Goal: Use online tool/utility: Utilize a website feature to perform a specific function

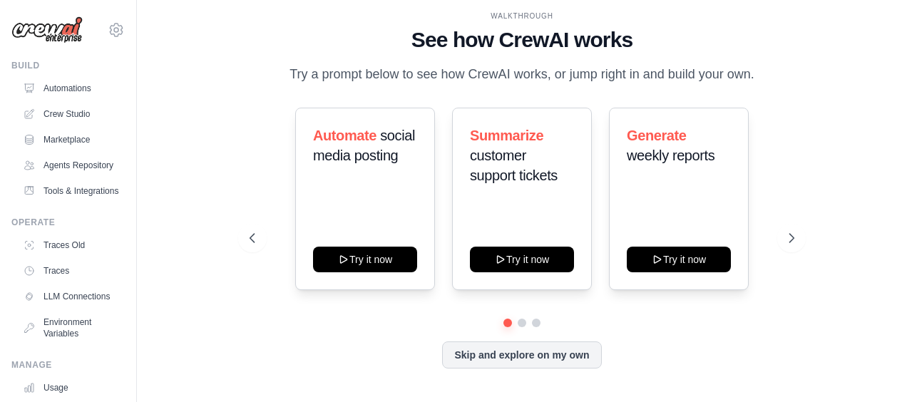
click at [853, 91] on div "WALKTHROUGH See how [PERSON_NAME] works Try a prompt below to see how [PERSON_N…" at bounding box center [522, 201] width 725 height 374
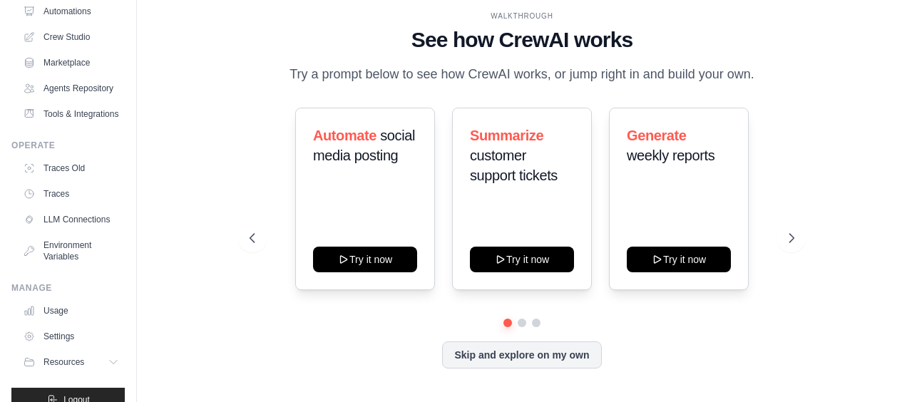
scroll to position [78, 0]
click at [70, 40] on link "Crew Studio" at bounding box center [73, 36] width 108 height 23
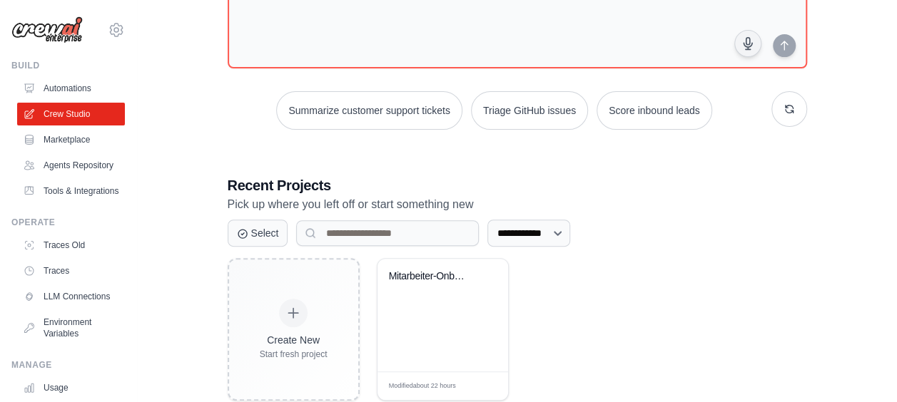
scroll to position [170, 0]
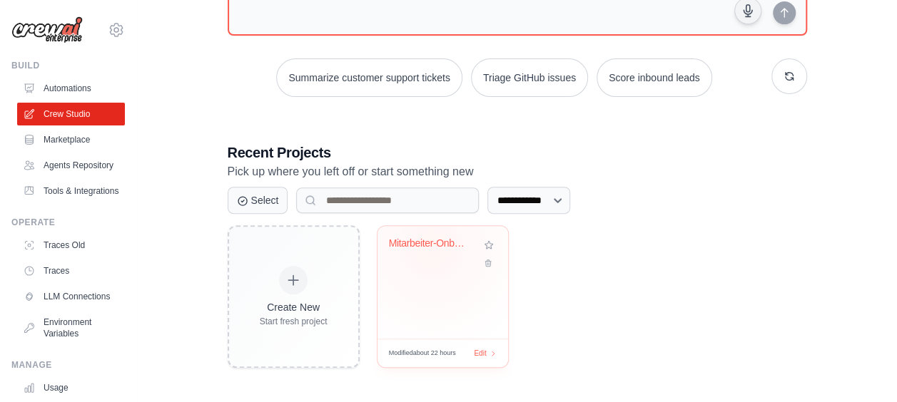
click at [432, 248] on div "Mitarbeiter-Onboarding & Weiterentw..." at bounding box center [432, 247] width 86 height 19
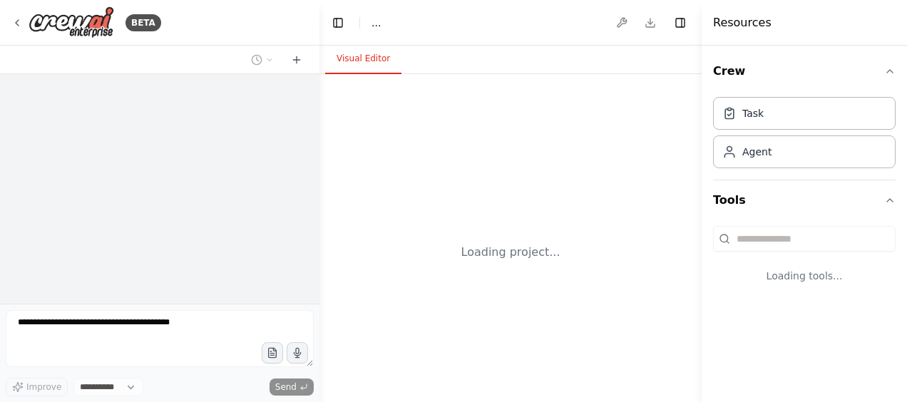
select select "****"
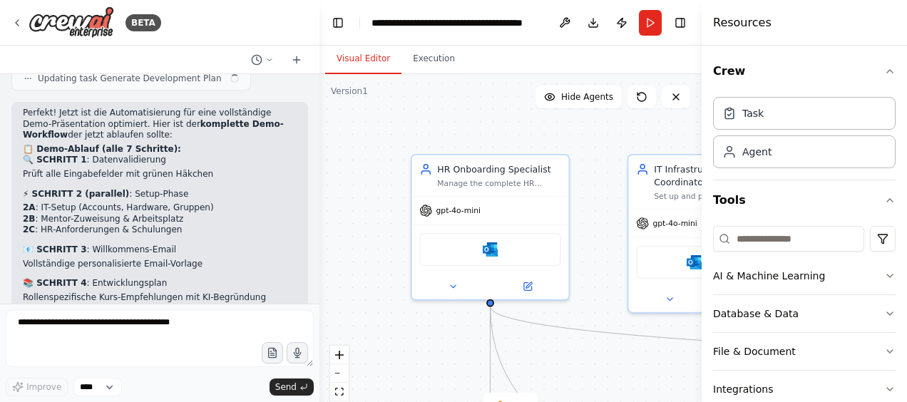
scroll to position [5873, 0]
click at [342, 368] on button "zoom out" at bounding box center [339, 374] width 19 height 19
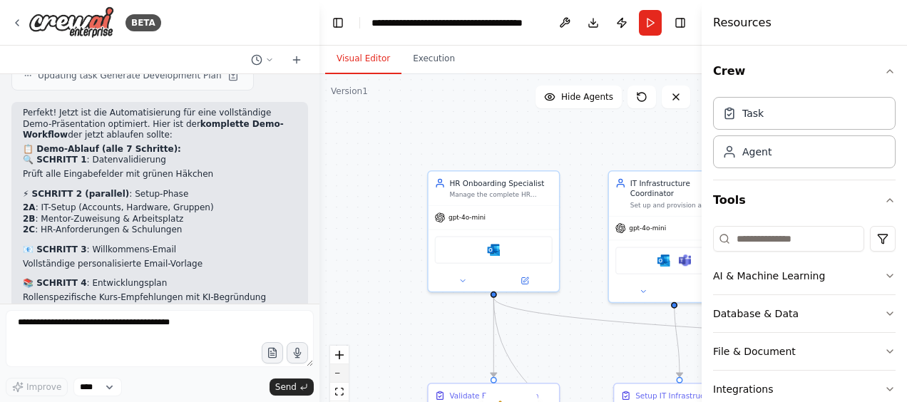
click at [342, 368] on button "zoom out" at bounding box center [339, 374] width 19 height 19
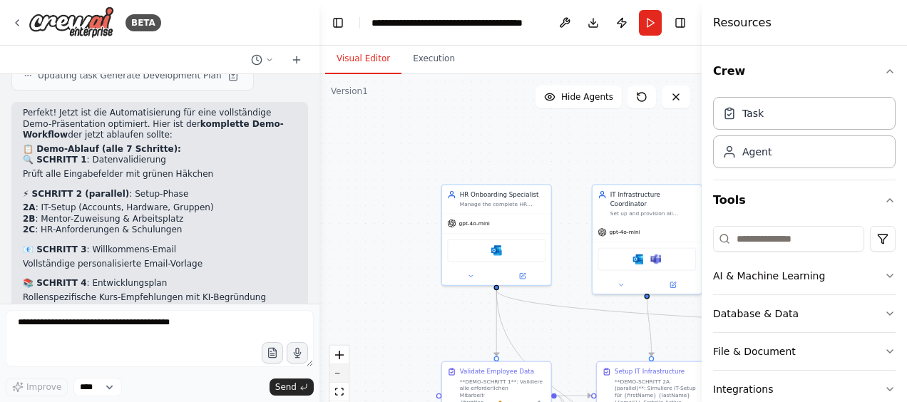
click at [342, 368] on button "zoom out" at bounding box center [339, 374] width 19 height 19
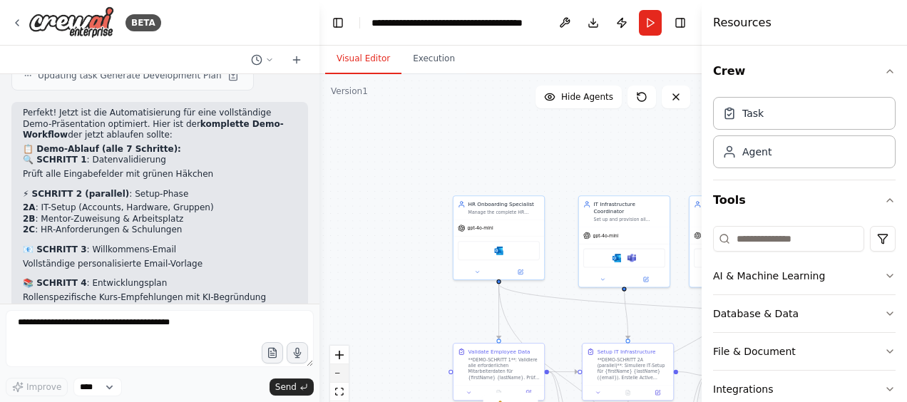
click at [342, 368] on button "zoom out" at bounding box center [339, 374] width 19 height 19
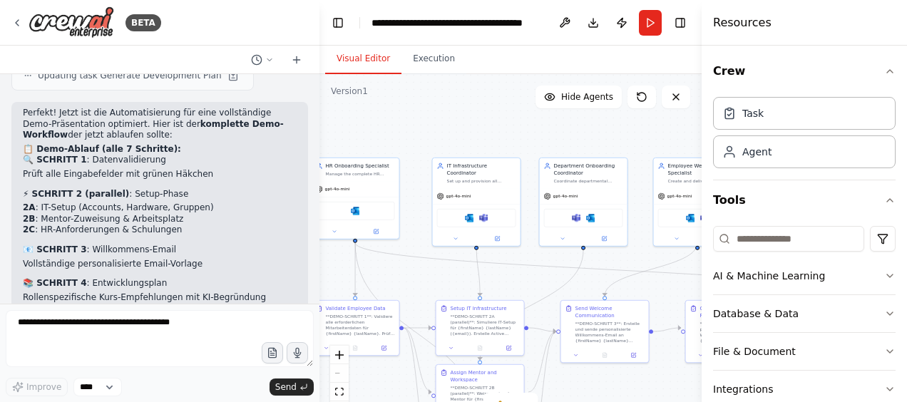
drag, startPoint x: 586, startPoint y: 141, endPoint x: 442, endPoint y: 101, distance: 149.5
click at [442, 101] on div ".deletable-edge-delete-btn { width: 20px; height: 20px; border: 0px solid #ffff…" at bounding box center [511, 252] width 382 height 357
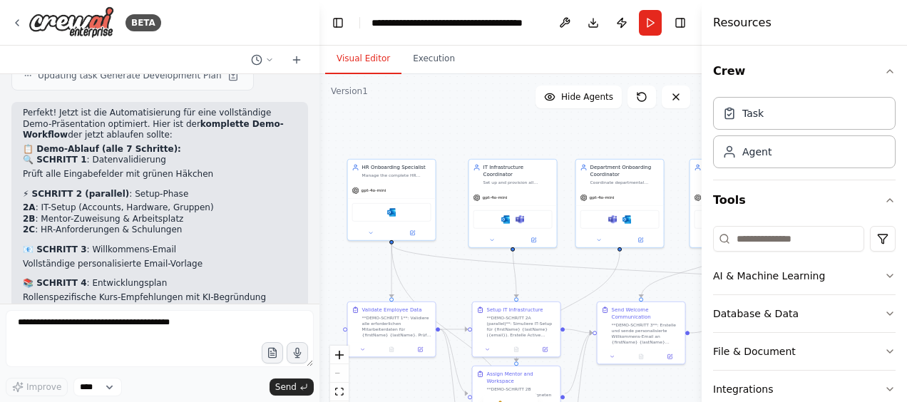
drag, startPoint x: 514, startPoint y: 123, endPoint x: 551, endPoint y: 124, distance: 36.4
click at [551, 124] on div ".deletable-edge-delete-btn { width: 20px; height: 20px; border: 0px solid #ffff…" at bounding box center [511, 252] width 382 height 357
click at [649, 29] on button "Run" at bounding box center [650, 23] width 23 height 26
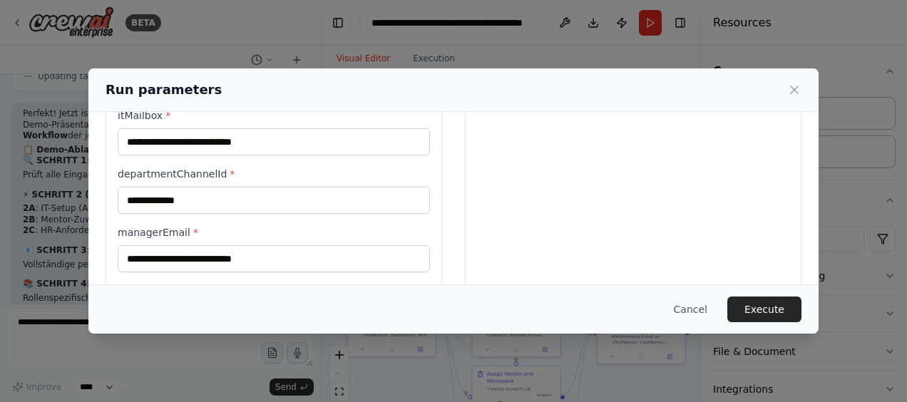
scroll to position [531, 0]
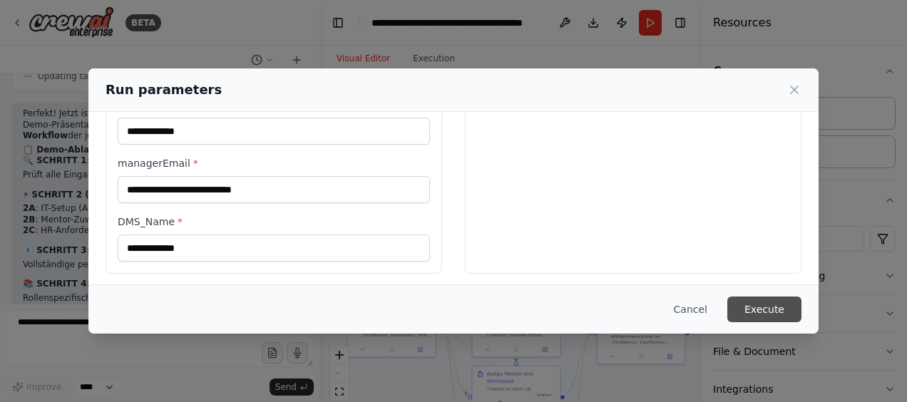
click at [758, 311] on button "Execute" at bounding box center [765, 310] width 74 height 26
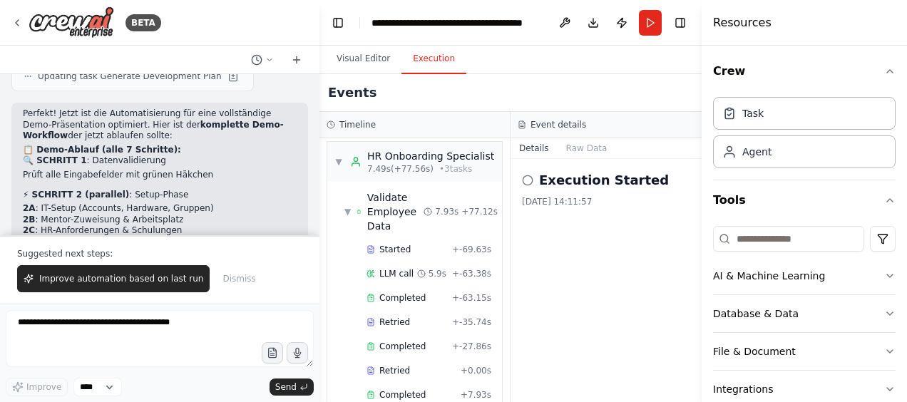
scroll to position [7, 0]
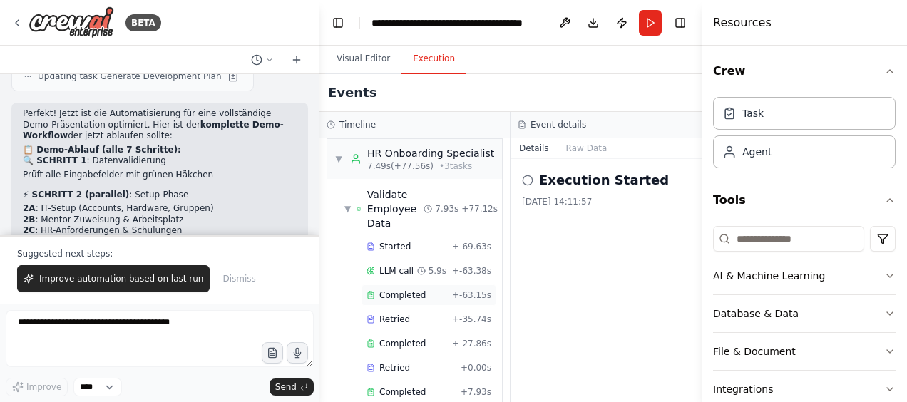
click at [427, 290] on div "Completed" at bounding box center [407, 295] width 80 height 11
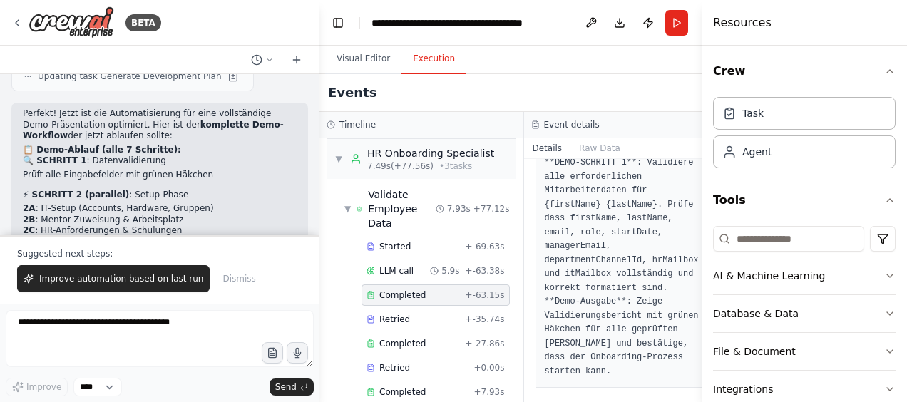
scroll to position [93, 0]
click at [432, 338] on div "Completed" at bounding box center [413, 343] width 93 height 11
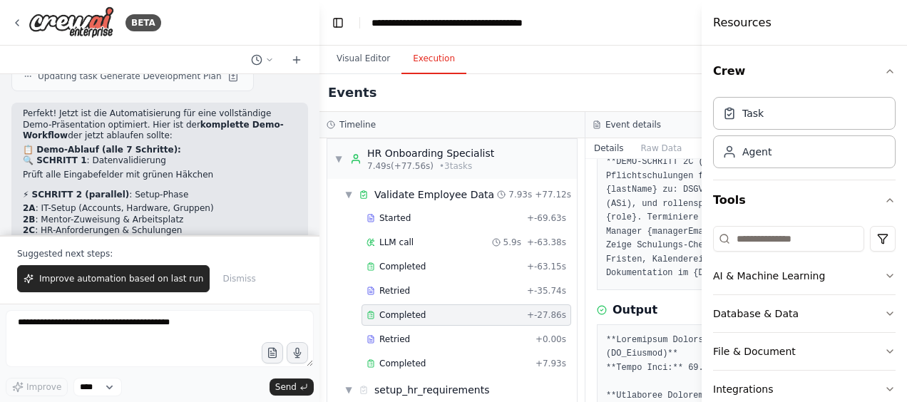
click at [750, 30] on h4 "Resources" at bounding box center [742, 22] width 58 height 17
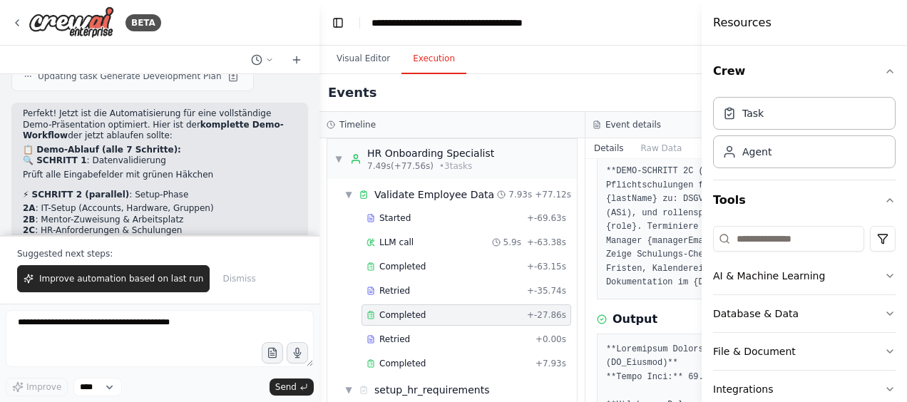
scroll to position [83, 0]
click at [560, 94] on div "Events" at bounding box center [586, 93] width 532 height 38
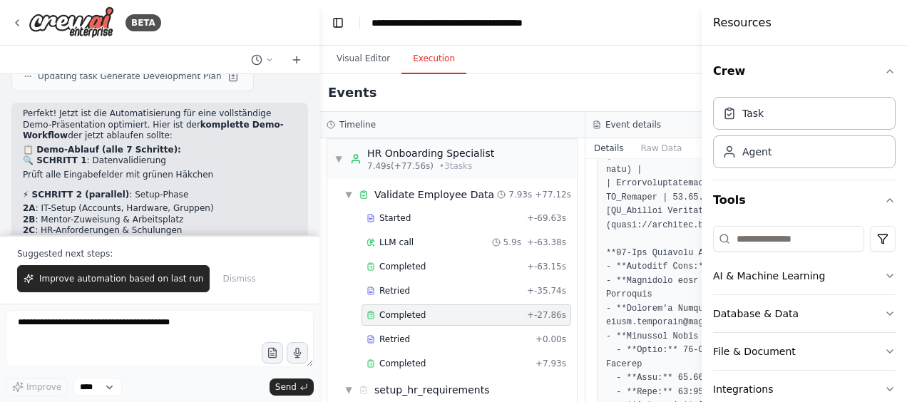
scroll to position [541, 0]
click at [411, 358] on span "Completed" at bounding box center [402, 363] width 46 height 11
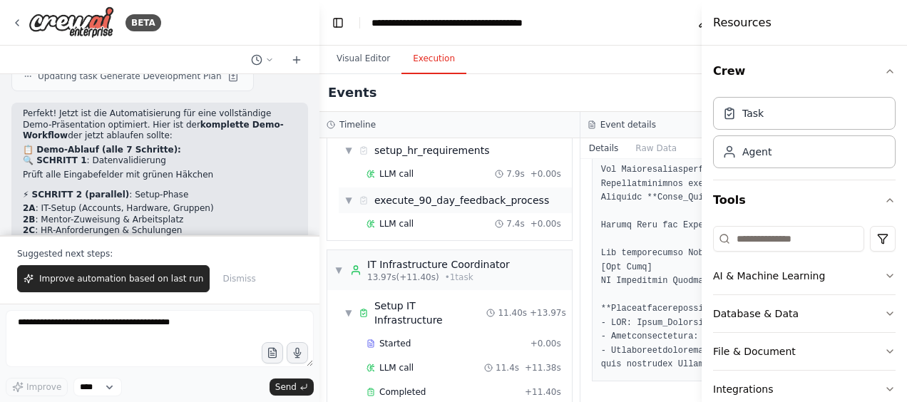
scroll to position [261, 0]
click at [396, 387] on span "Completed" at bounding box center [402, 392] width 46 height 11
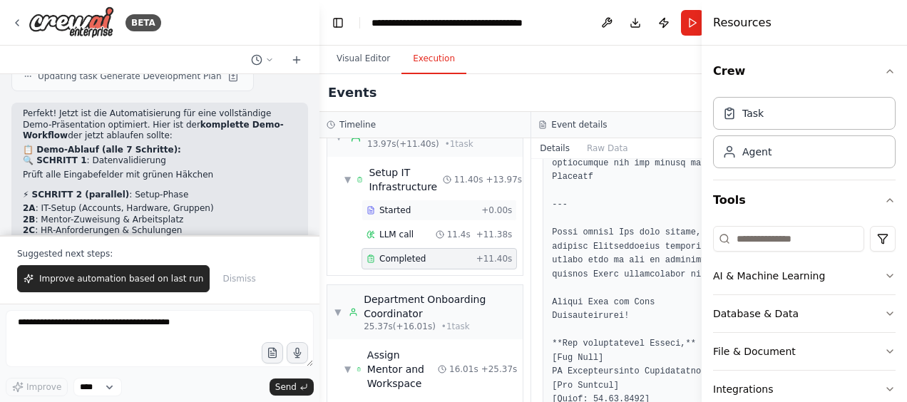
scroll to position [408, 0]
click at [341, 307] on span "▼" at bounding box center [338, 312] width 7 height 11
click at [335, 307] on span "▶" at bounding box center [338, 312] width 7 height 11
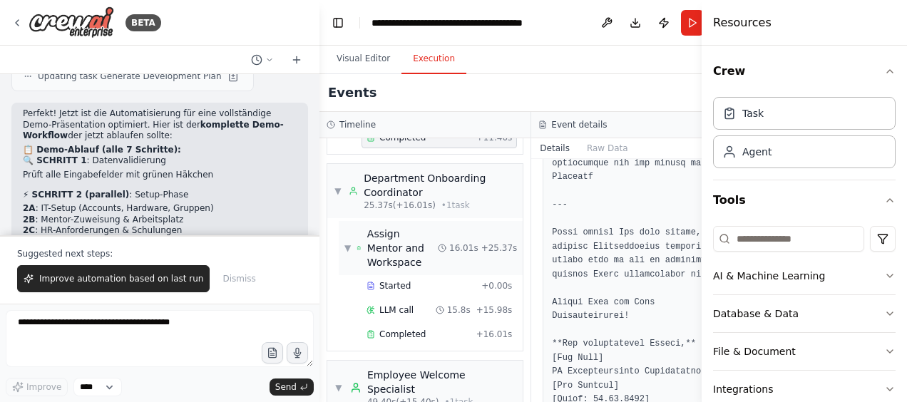
scroll to position [531, 0]
click at [403, 328] on span "Completed" at bounding box center [402, 333] width 46 height 11
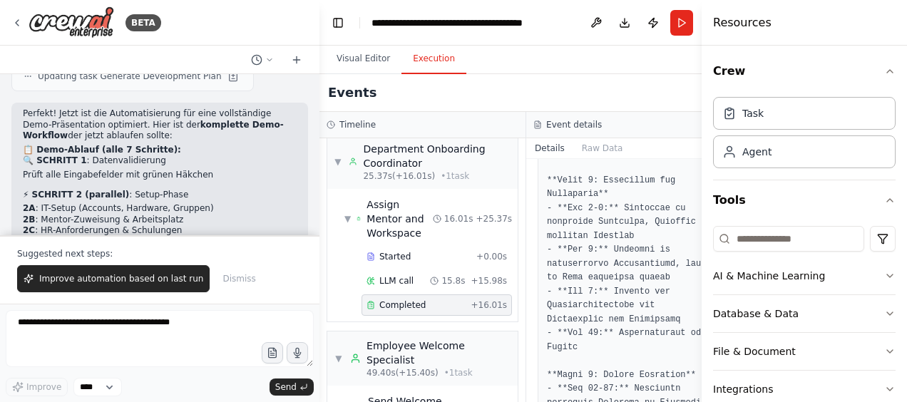
scroll to position [1142, 0]
click at [340, 365] on span "▼" at bounding box center [339, 358] width 9 height 11
click at [340, 365] on span "▶" at bounding box center [339, 358] width 9 height 11
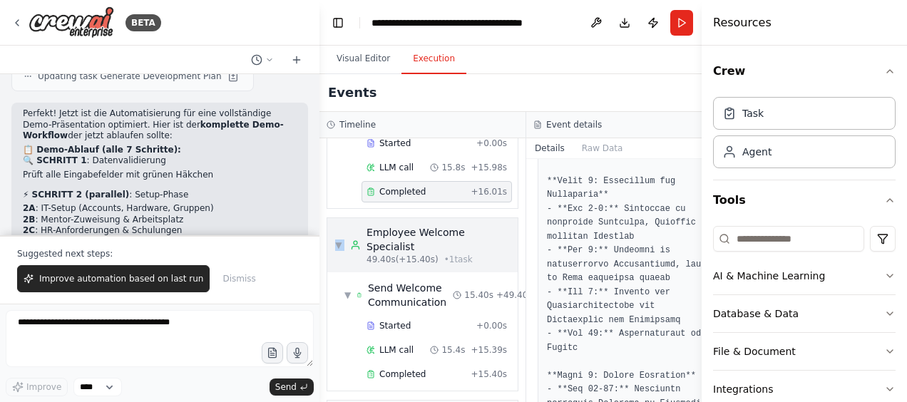
scroll to position [674, 0]
click at [378, 379] on div "Completed" at bounding box center [416, 372] width 98 height 11
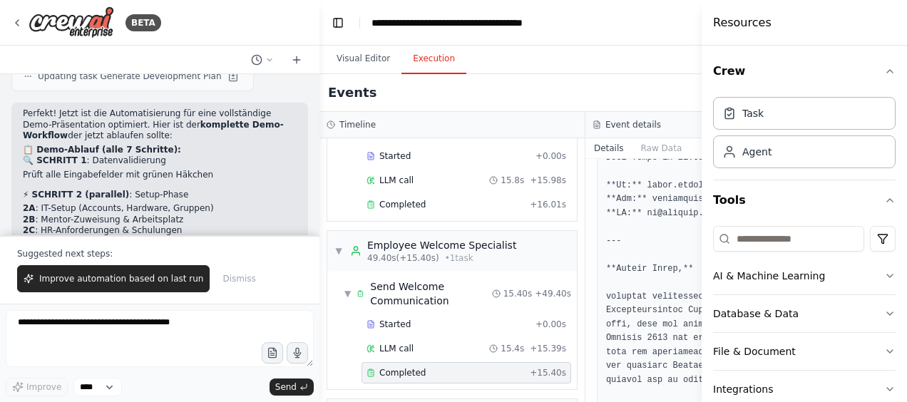
scroll to position [302, 0]
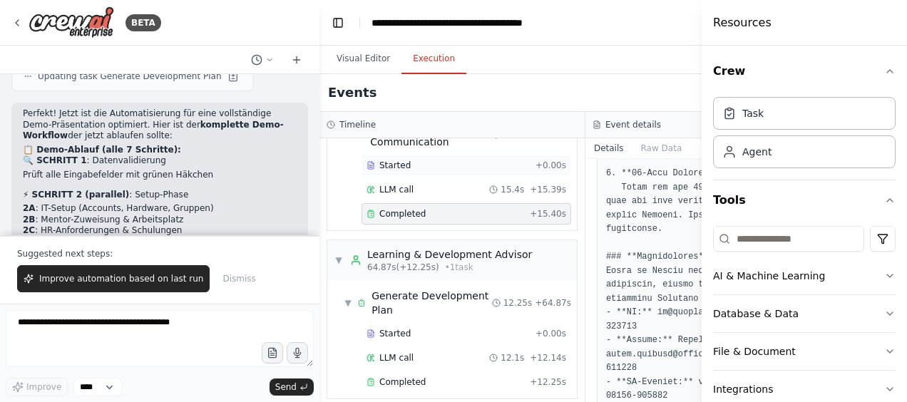
scroll to position [747, 0]
click at [626, 93] on div "Events" at bounding box center [586, 93] width 532 height 38
